Goal: Check status: Check status

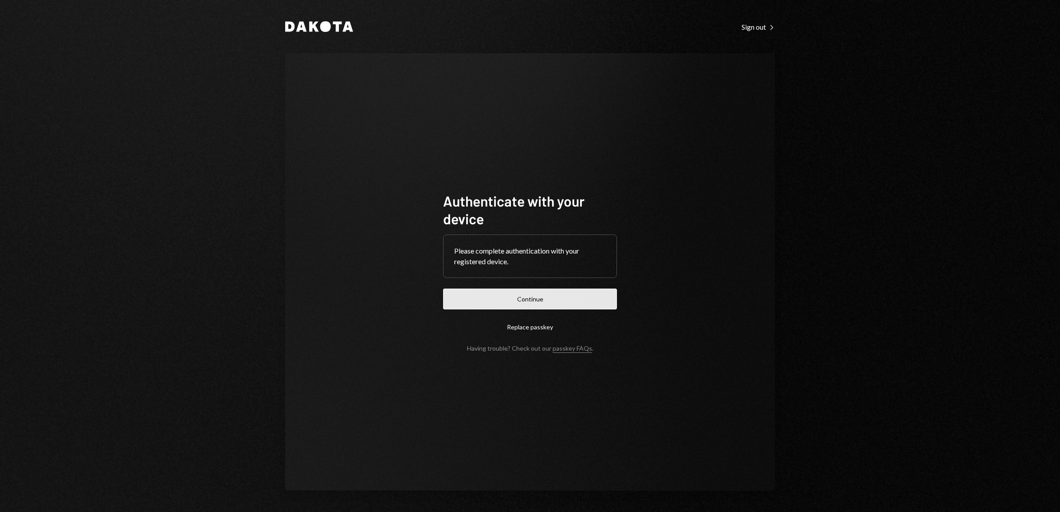
click at [541, 298] on button "Continue" at bounding box center [530, 299] width 174 height 21
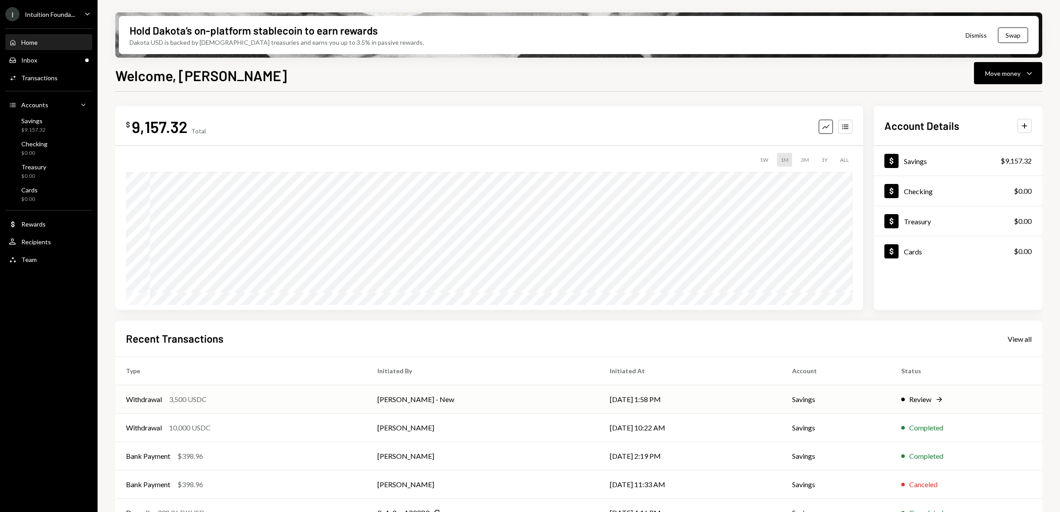
click at [935, 402] on icon "Right Arrow" at bounding box center [939, 399] width 9 height 9
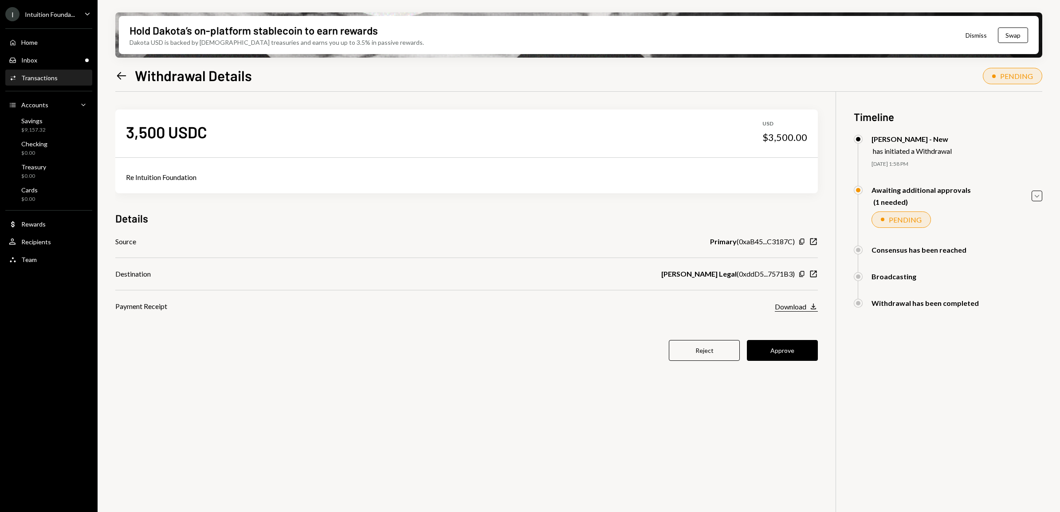
click at [803, 305] on div "Download" at bounding box center [790, 307] width 31 height 8
click at [803, 274] on icon "Copy" at bounding box center [801, 274] width 7 height 7
click at [781, 351] on button "Approve" at bounding box center [782, 350] width 71 height 21
